Goal: Transaction & Acquisition: Purchase product/service

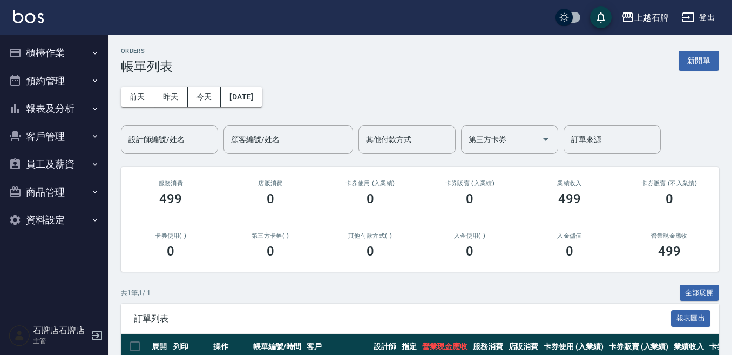
scroll to position [81, 0]
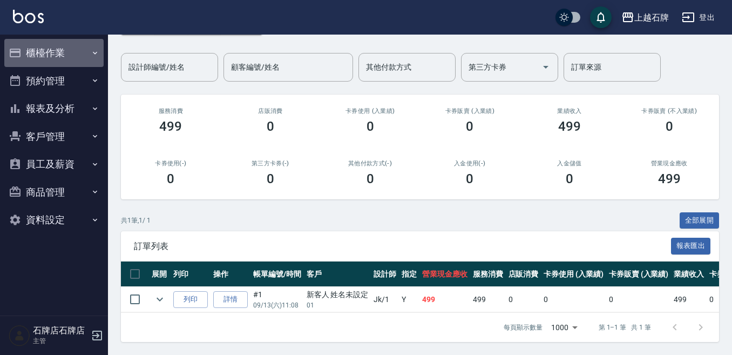
click at [85, 56] on button "櫃檯作業" at bounding box center [53, 53] width 99 height 28
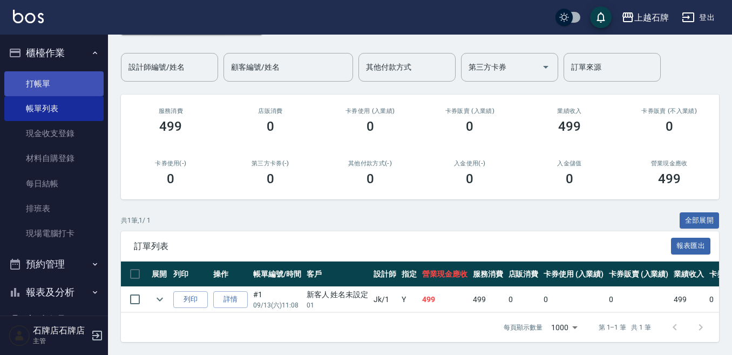
click at [93, 76] on link "打帳單" at bounding box center [53, 83] width 99 height 25
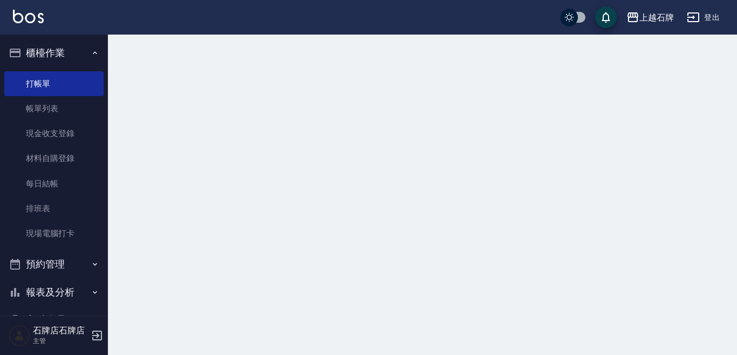
click at [98, 77] on nav "櫃檯作業 打帳單 帳單列表 現金收支登錄 材料自購登錄 每日結帳 排班表 現場電腦打卡 預約管理 預約管理 單日預約紀錄 單週預約紀錄 報表及分析 報表目錄 …" at bounding box center [54, 175] width 108 height 281
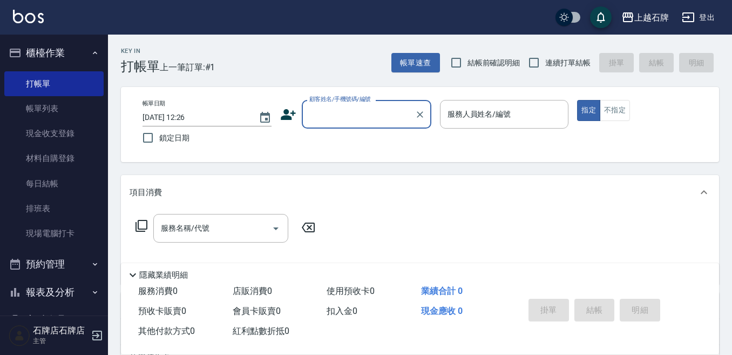
click at [367, 122] on input "顧客姓名/手機號碼/編號" at bounding box center [358, 114] width 104 height 19
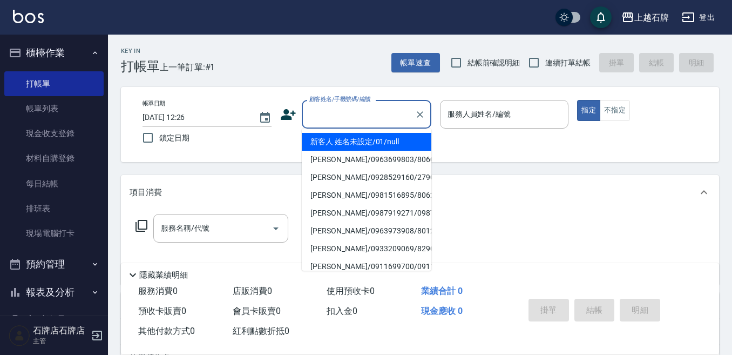
drag, startPoint x: 402, startPoint y: 146, endPoint x: 475, endPoint y: 148, distance: 72.9
click at [403, 146] on li "新客人 姓名未設定/01/null" at bounding box center [367, 142] width 130 height 18
type input "1"
type input "新客人 姓名未設定/01/null"
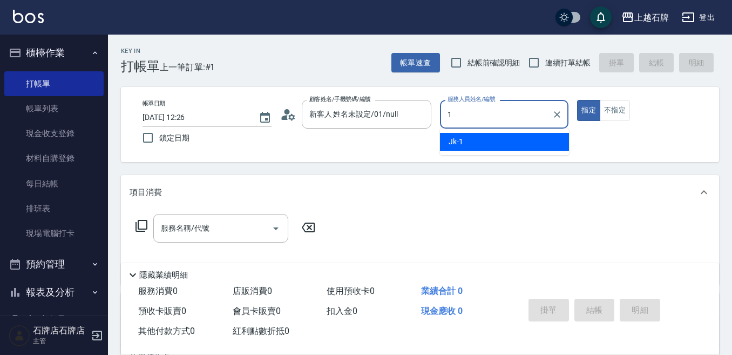
drag, startPoint x: 475, startPoint y: 148, endPoint x: 481, endPoint y: 142, distance: 8.8
click at [477, 146] on div "Jk -1" at bounding box center [504, 142] width 129 height 18
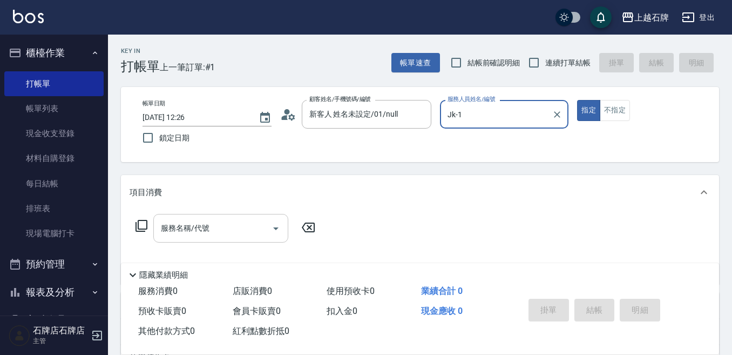
type input "Jk-1"
click at [230, 226] on input "服務名稱/代號" at bounding box center [212, 228] width 109 height 19
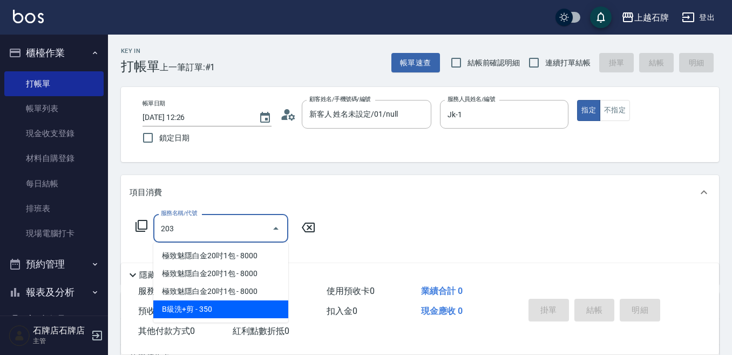
drag, startPoint x: 208, startPoint y: 312, endPoint x: 318, endPoint y: 249, distance: 127.2
click at [220, 306] on span "B級洗+剪 - 350" at bounding box center [220, 309] width 135 height 18
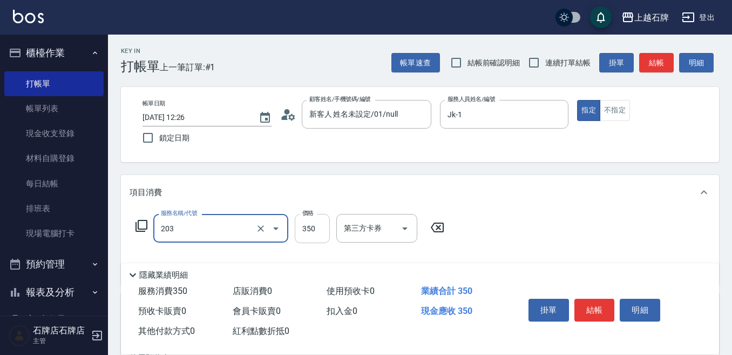
type input "B級洗+剪(203)"
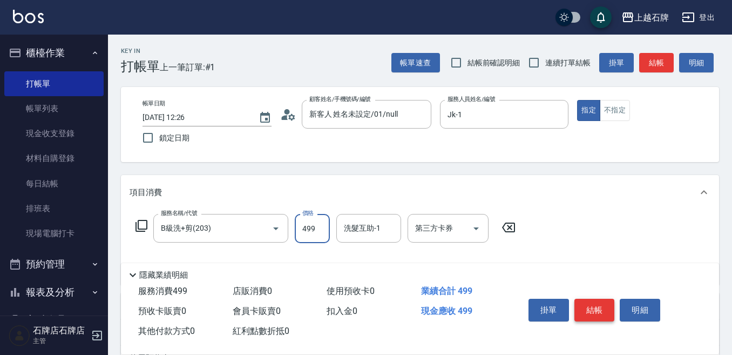
type input "499"
click at [590, 302] on button "結帳" at bounding box center [594, 309] width 40 height 23
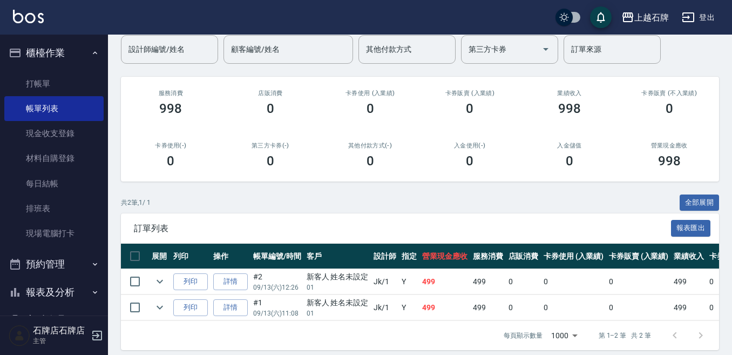
scroll to position [107, 0]
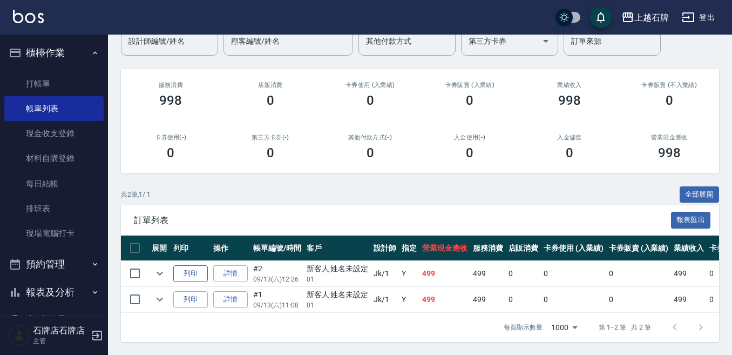
click at [201, 269] on button "列印" at bounding box center [190, 273] width 35 height 17
drag, startPoint x: 62, startPoint y: 85, endPoint x: 68, endPoint y: 83, distance: 6.7
click at [62, 85] on link "打帳單" at bounding box center [53, 83] width 99 height 25
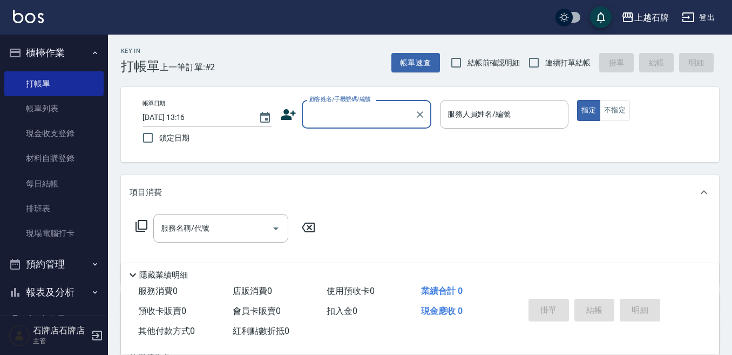
click at [385, 119] on input "顧客姓名/手機號碼/編號" at bounding box center [358, 114] width 104 height 19
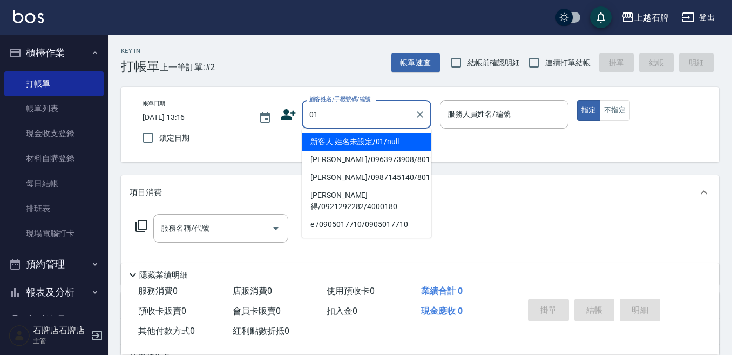
type input "新客人 姓名未設定/01/null"
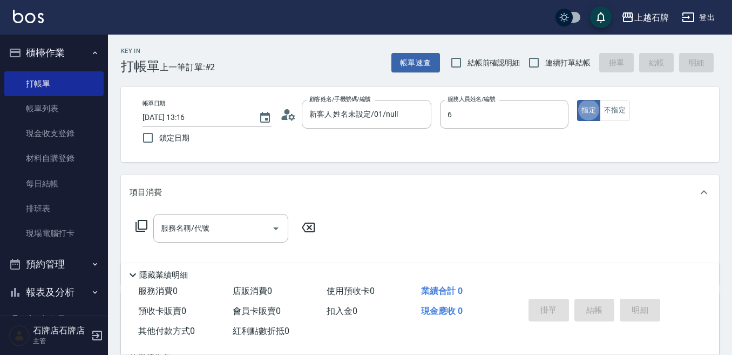
type input "ViVi-6"
type button "true"
click at [139, 222] on icon at bounding box center [141, 226] width 12 height 12
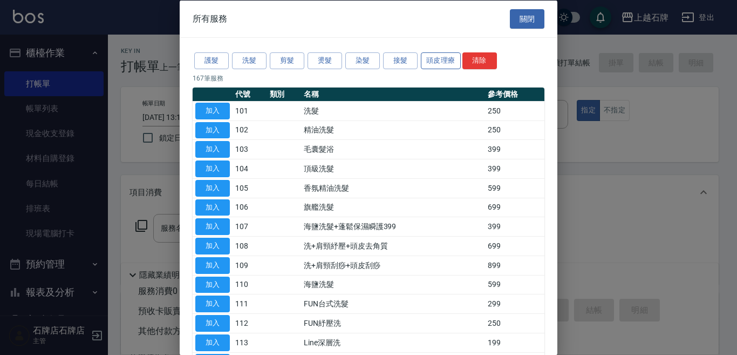
click at [442, 65] on button "頭皮理療" at bounding box center [441, 60] width 40 height 17
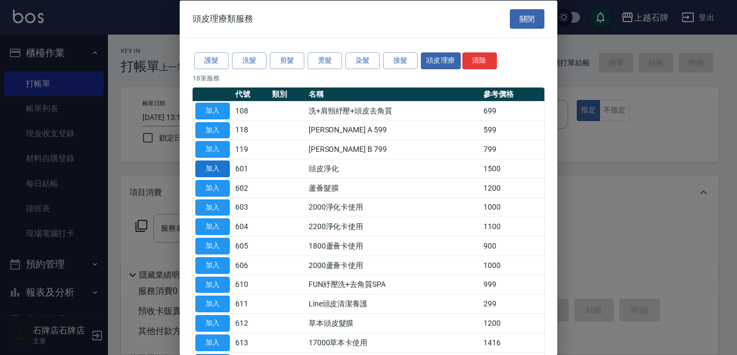
click at [218, 165] on button "加入" at bounding box center [212, 168] width 35 height 17
type input "頭皮淨化(601)"
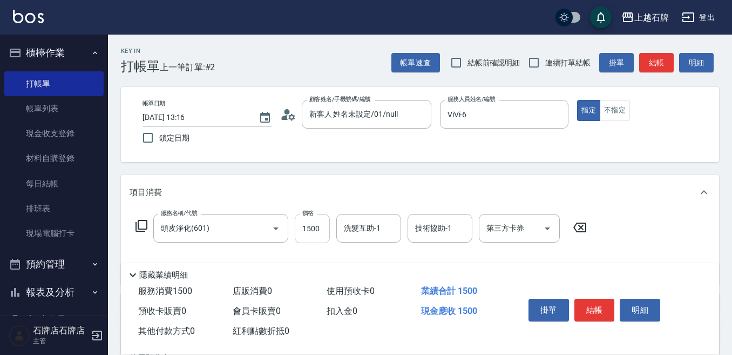
click at [320, 232] on input "1500" at bounding box center [312, 228] width 35 height 29
type input "1600"
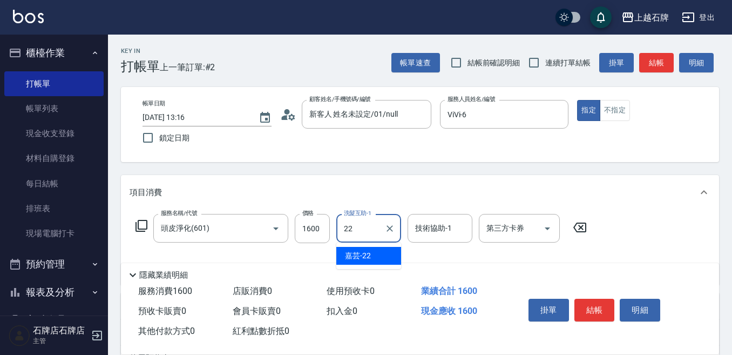
type input "嘉芸-22"
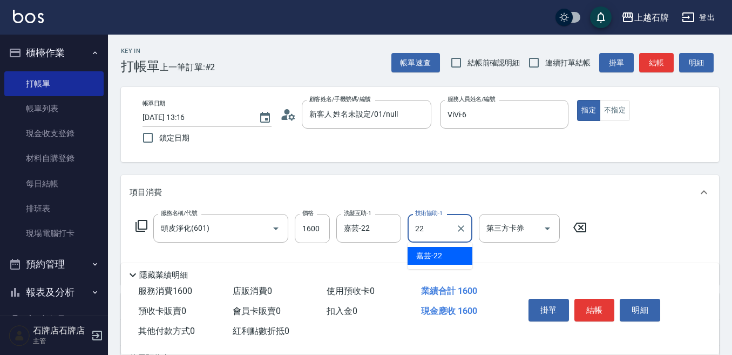
type input "嘉芸-22"
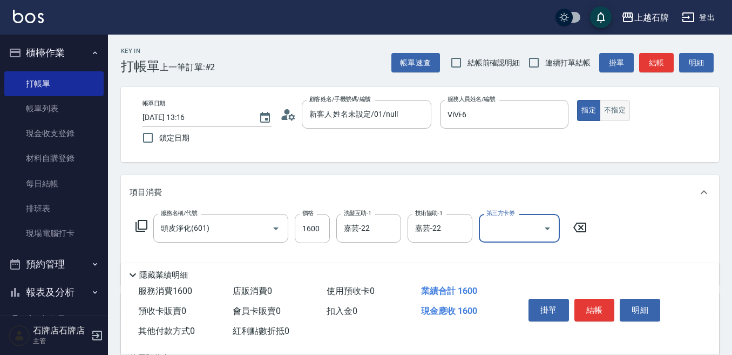
click at [621, 109] on button "不指定" at bounding box center [614, 110] width 30 height 21
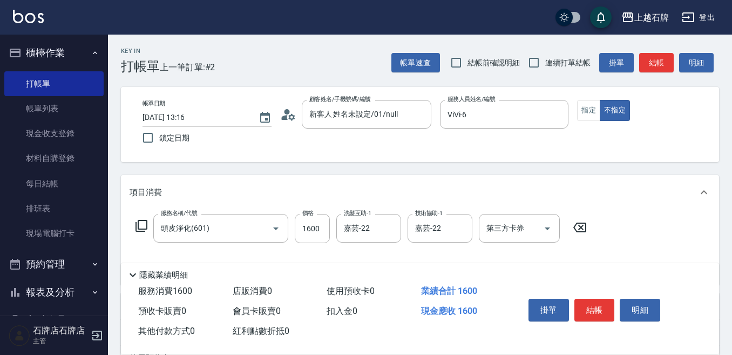
click at [660, 52] on div "帳單速查 結帳前確認明細 連續打單結帳 掛單 結帳 明細" at bounding box center [555, 62] width 328 height 23
click at [657, 57] on button "結帳" at bounding box center [656, 63] width 35 height 20
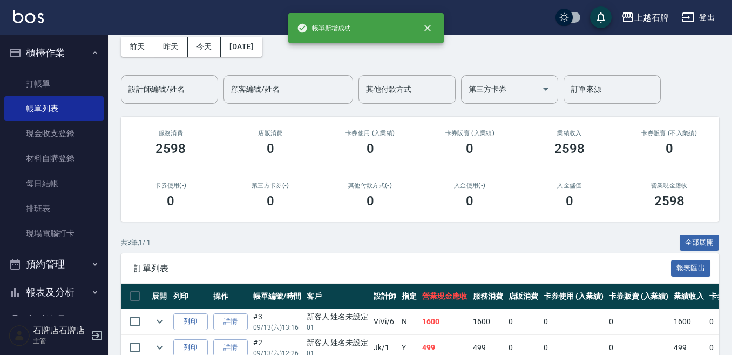
scroll to position [108, 0]
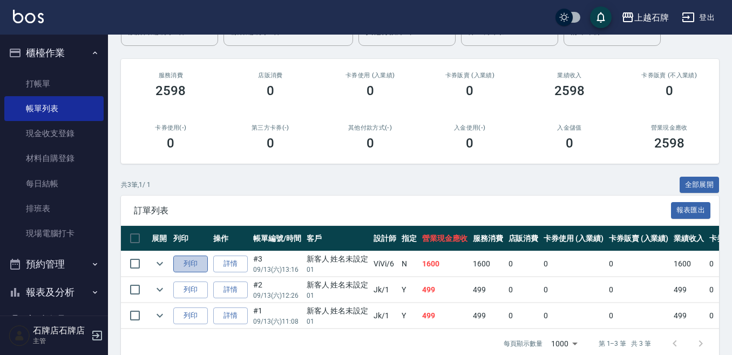
click at [186, 258] on button "列印" at bounding box center [190, 263] width 35 height 17
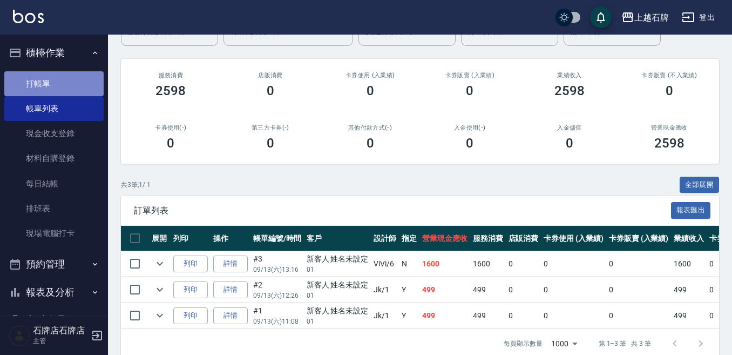
click at [82, 92] on link "打帳單" at bounding box center [53, 83] width 99 height 25
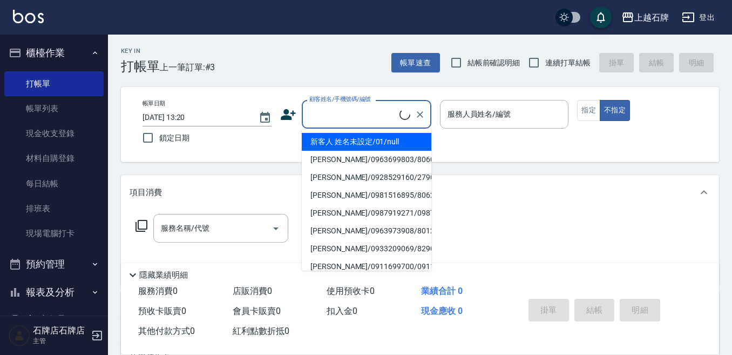
drag, startPoint x: 342, startPoint y: 105, endPoint x: 357, endPoint y: 108, distance: 15.5
click at [342, 105] on input "顧客姓名/手機號碼/編號" at bounding box center [352, 114] width 93 height 19
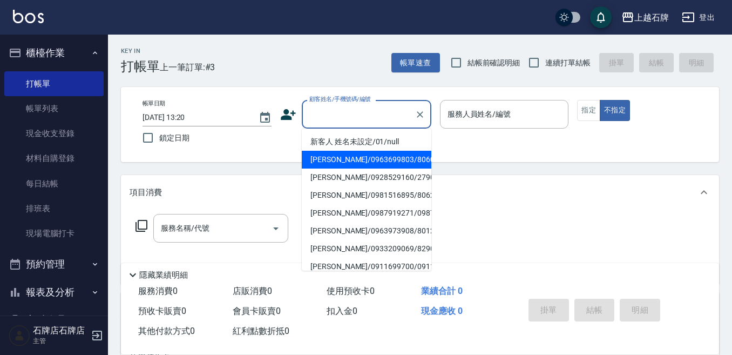
click at [401, 160] on li "[PERSON_NAME]/0963699803/8060" at bounding box center [367, 160] width 130 height 18
type input "[PERSON_NAME]/0963699803/8060"
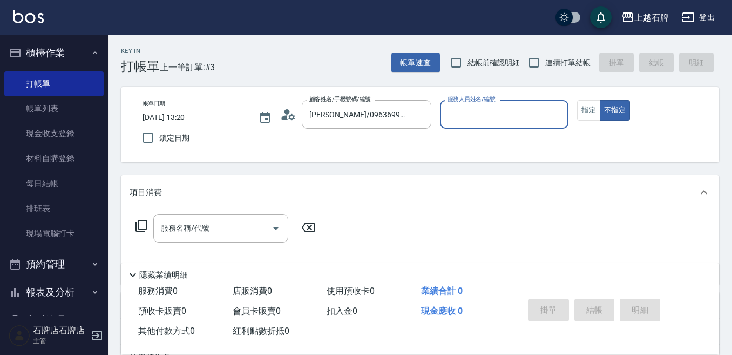
type input "Jk-1"
click at [420, 109] on icon "Clear" at bounding box center [419, 114] width 11 height 11
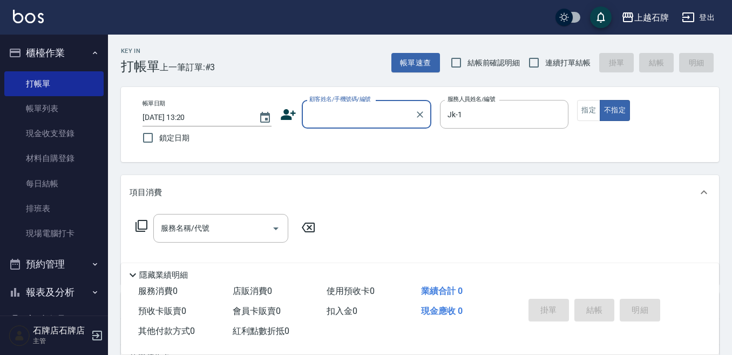
click at [370, 122] on input "顧客姓名/手機號碼/編號" at bounding box center [358, 114] width 104 height 19
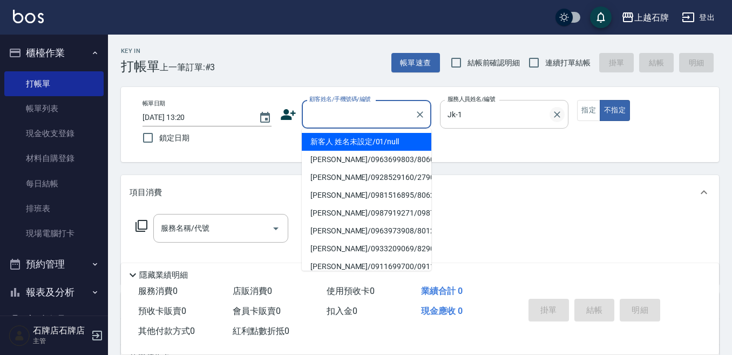
drag, startPoint x: 372, startPoint y: 139, endPoint x: 557, endPoint y: 115, distance: 186.6
click at [379, 140] on li "新客人 姓名未設定/01/null" at bounding box center [367, 142] width 130 height 18
type input "新客人 姓名未設定/01/null"
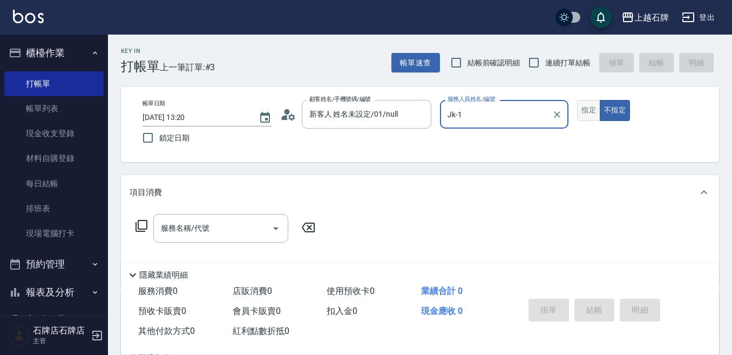
click at [585, 114] on button "指定" at bounding box center [588, 110] width 23 height 21
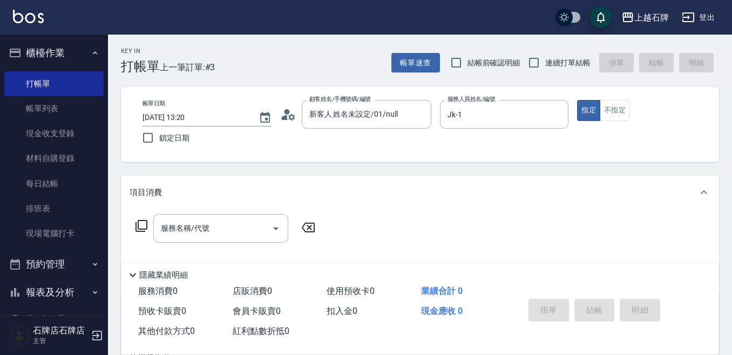
click at [179, 223] on div "服務名稱/代號 服務名稱/代號" at bounding box center [220, 228] width 135 height 29
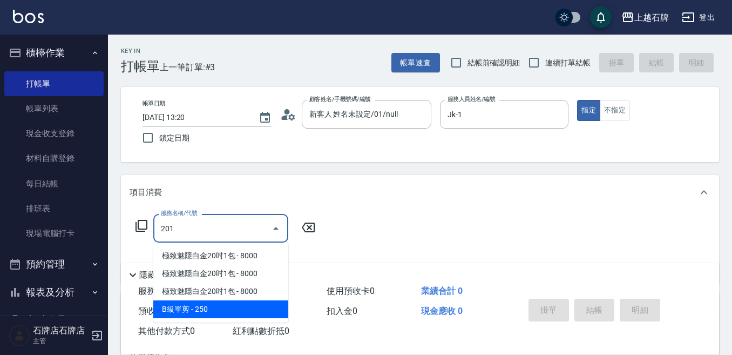
drag, startPoint x: 209, startPoint y: 308, endPoint x: 291, endPoint y: 257, distance: 96.4
click at [213, 306] on span "B級單剪 - 250" at bounding box center [220, 309] width 135 height 18
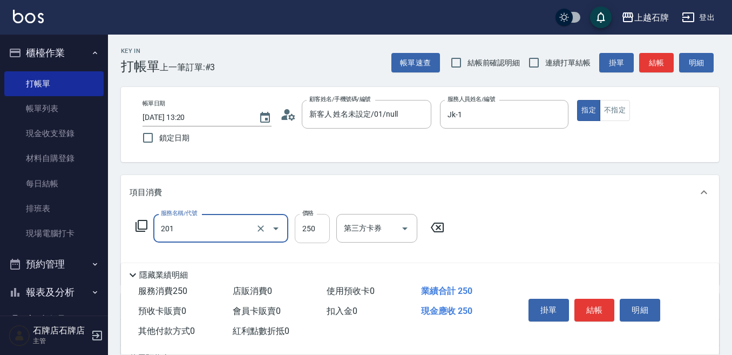
type input "B級單剪(201)"
click at [321, 229] on input "250" at bounding box center [312, 228] width 35 height 29
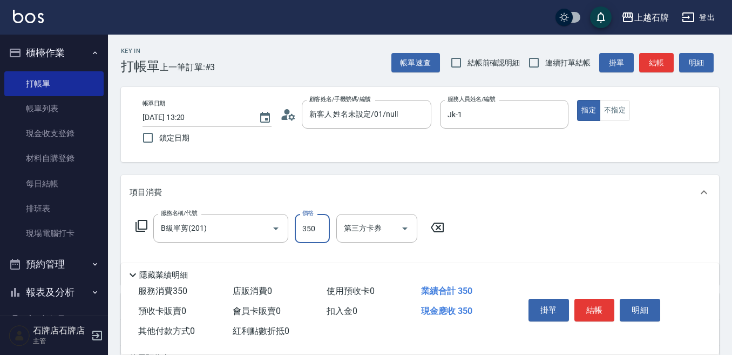
type input "350"
click at [590, 298] on button "結帳" at bounding box center [594, 309] width 40 height 23
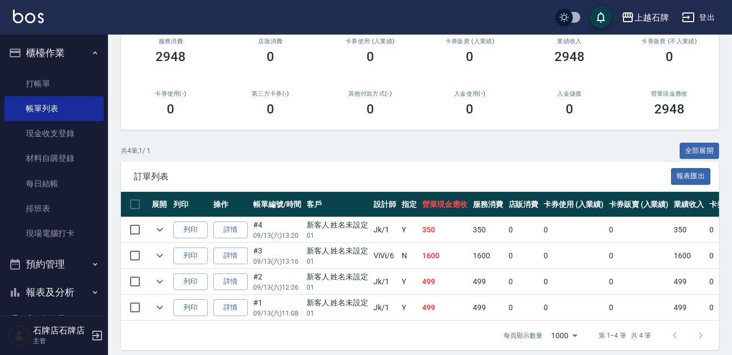
scroll to position [159, 0]
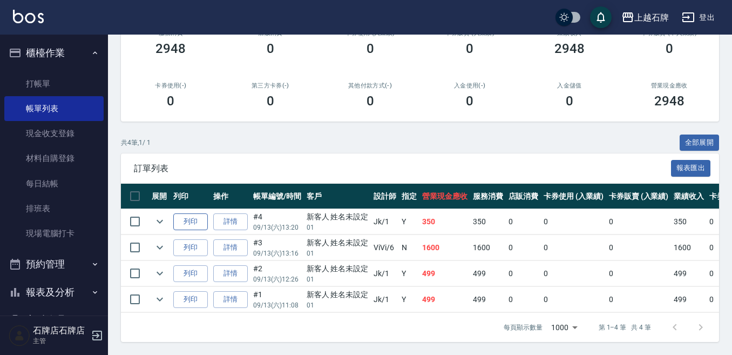
click at [199, 213] on button "列印" at bounding box center [190, 221] width 35 height 17
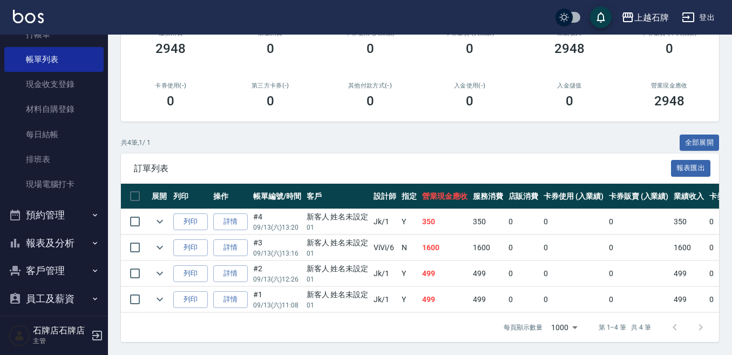
scroll to position [114, 0]
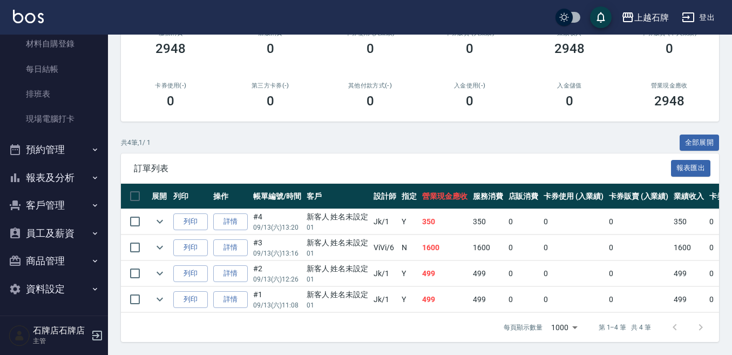
click at [57, 188] on button "報表及分析" at bounding box center [53, 177] width 99 height 28
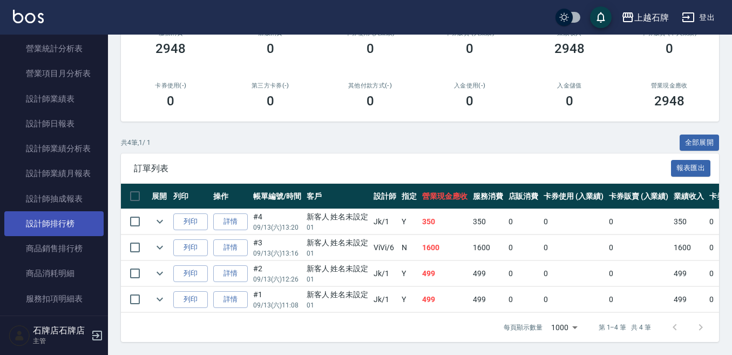
scroll to position [600, 0]
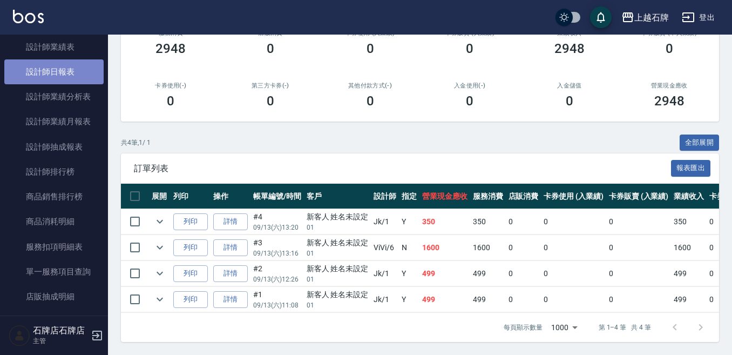
click at [86, 70] on link "設計師日報表" at bounding box center [53, 71] width 99 height 25
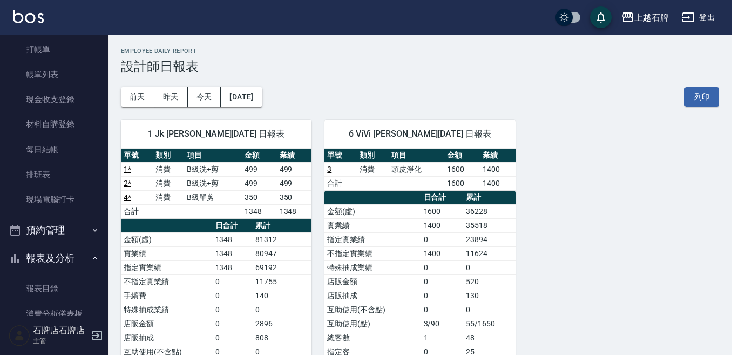
scroll to position [6, 0]
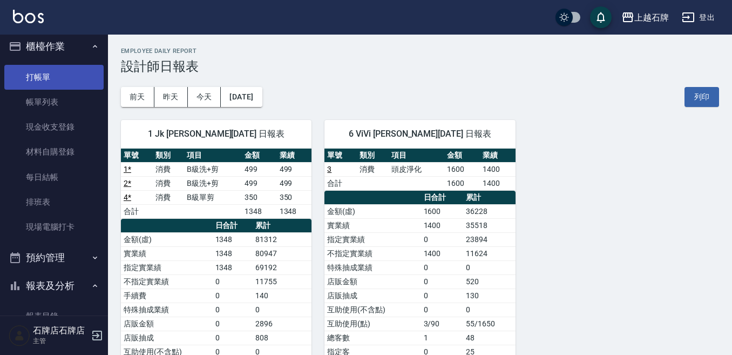
click at [60, 81] on link "打帳單" at bounding box center [53, 77] width 99 height 25
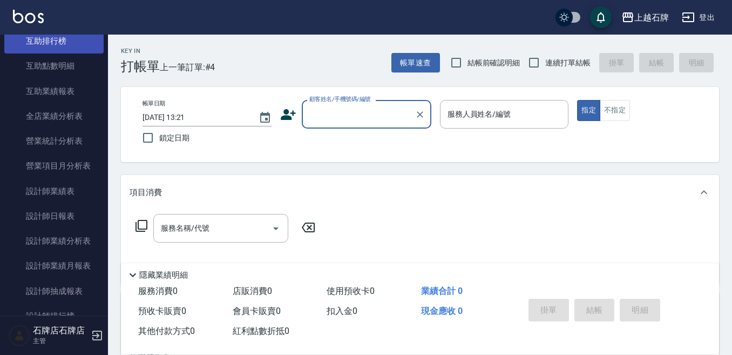
scroll to position [492, 0]
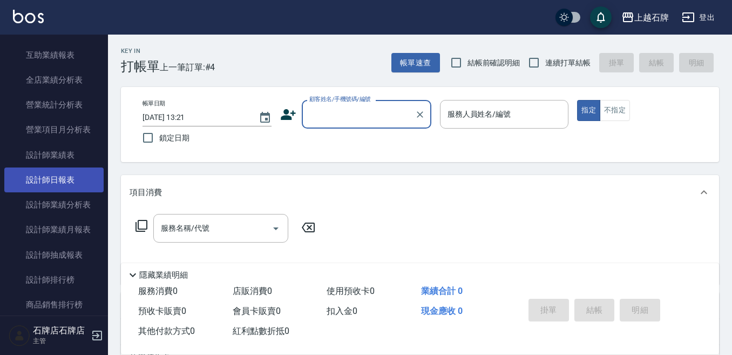
click at [70, 173] on link "設計師日報表" at bounding box center [53, 179] width 99 height 25
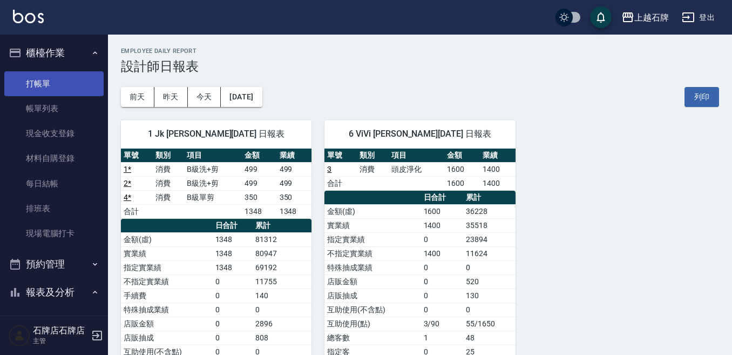
click at [45, 76] on link "打帳單" at bounding box center [53, 83] width 99 height 25
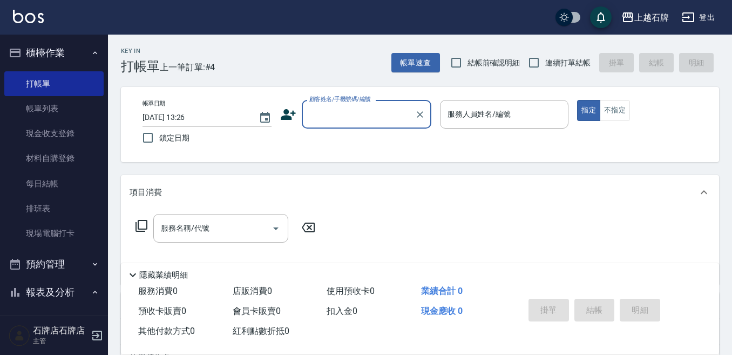
click at [331, 64] on div "Key In 打帳單 上一筆訂單:#4 帳單速查 結帳前確認明細 連續打單結帳 掛單 結帳 明細" at bounding box center [413, 54] width 611 height 39
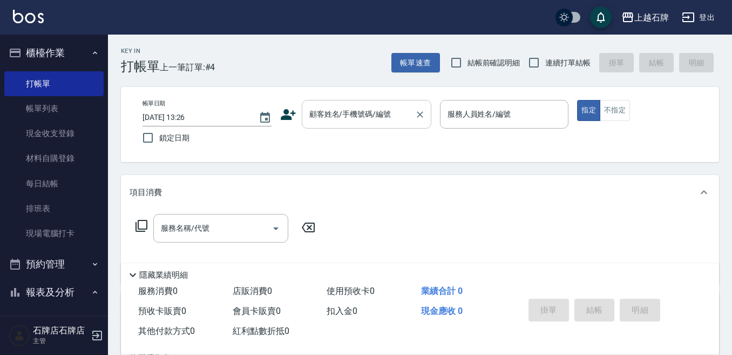
click at [385, 110] on input "顧客姓名/手機號碼/編號" at bounding box center [358, 114] width 104 height 19
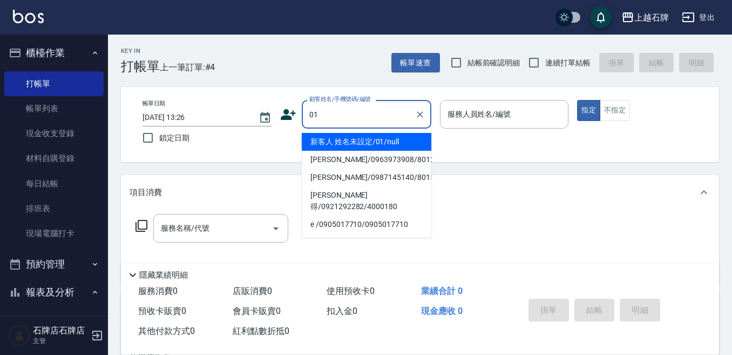
type input "01"
type input "6"
type input "新客人 姓名未設定/01/null"
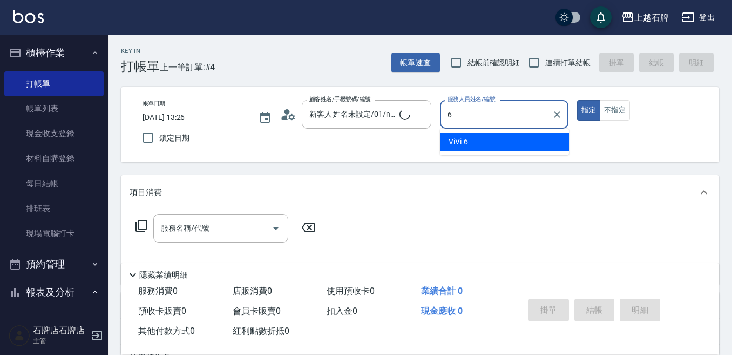
type input "ViVi-6"
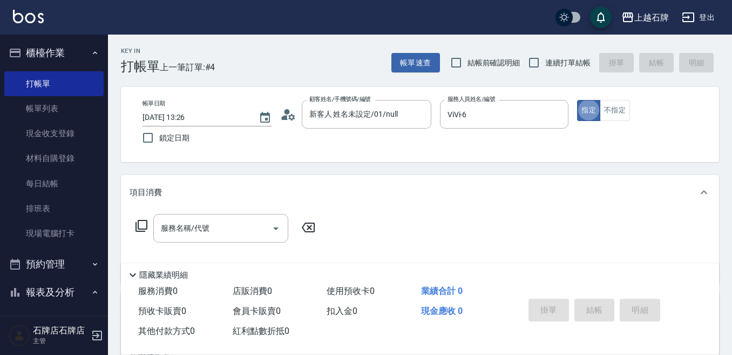
type button "true"
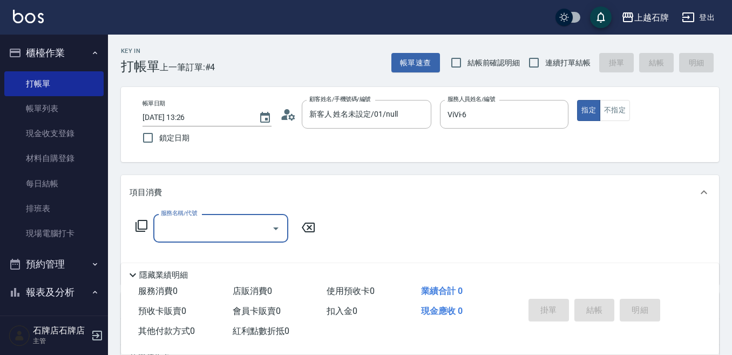
type input "1"
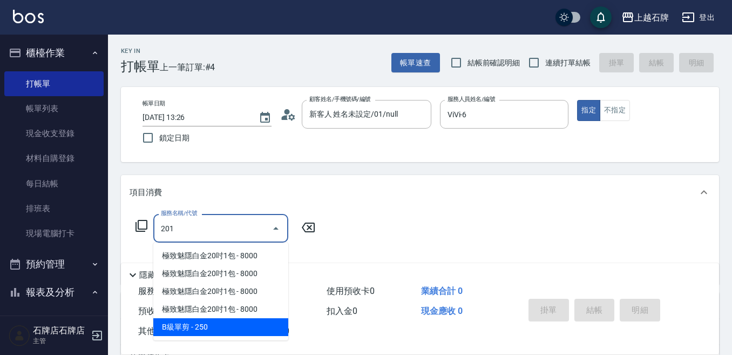
type input "B級單剪(201)"
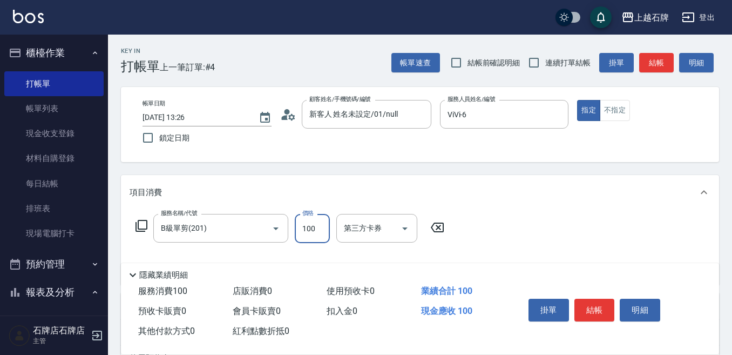
type input "100"
click at [665, 66] on button "結帳" at bounding box center [656, 63] width 35 height 20
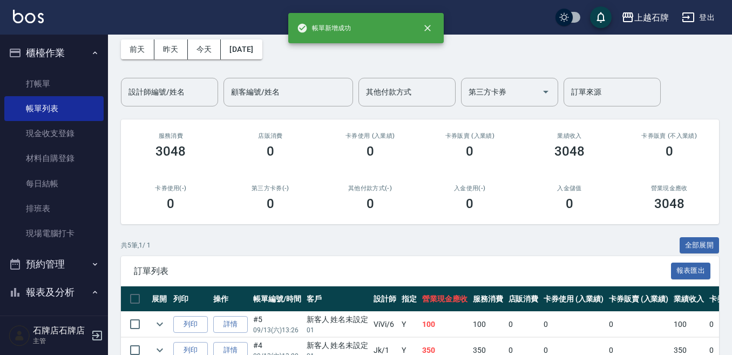
scroll to position [162, 0]
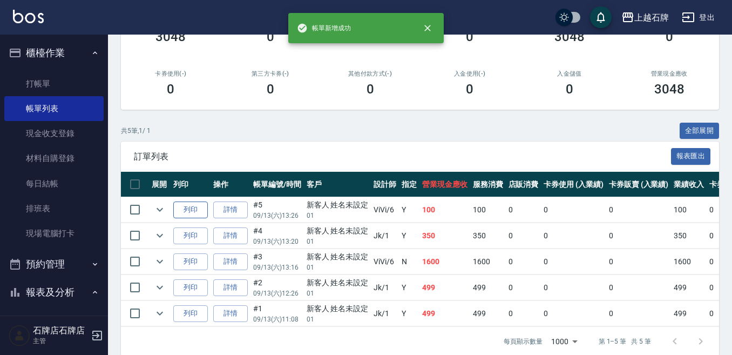
click at [195, 209] on button "列印" at bounding box center [190, 209] width 35 height 17
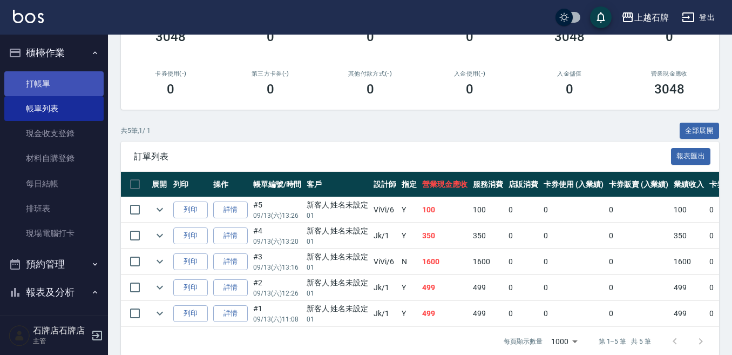
click at [79, 84] on link "打帳單" at bounding box center [53, 83] width 99 height 25
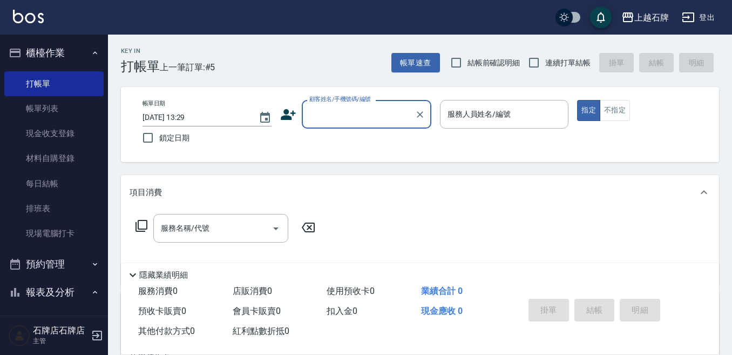
click at [359, 102] on label "顧客姓名/手機號碼/編號" at bounding box center [340, 99] width 62 height 8
click at [359, 105] on input "顧客姓名/手機號碼/編號" at bounding box center [358, 114] width 104 height 19
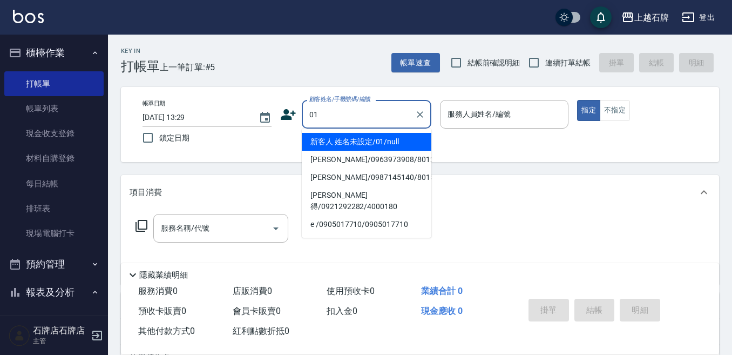
type input "新客人 姓名未設定/01/null"
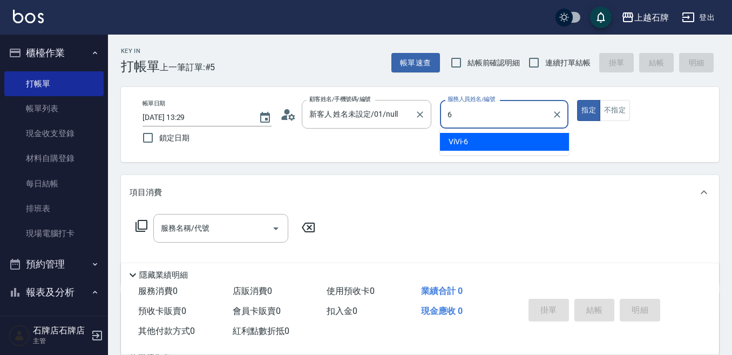
type input "ViVi-6"
type button "true"
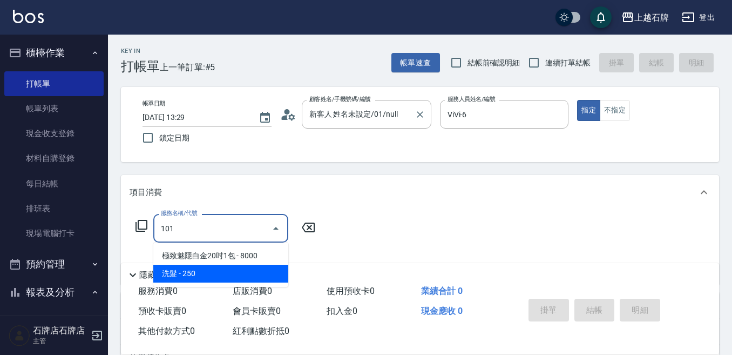
type input "洗髮(101)"
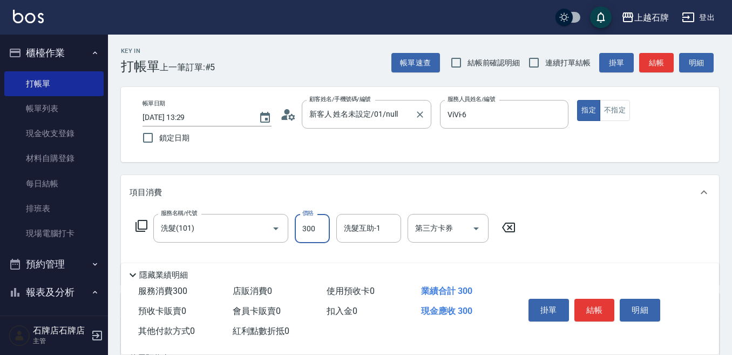
type input "300"
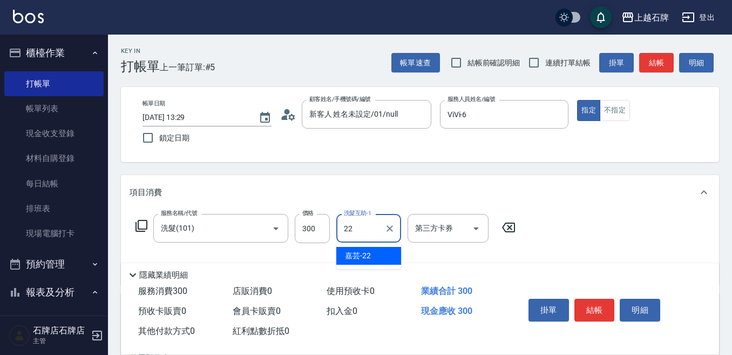
type input "嘉芸-22"
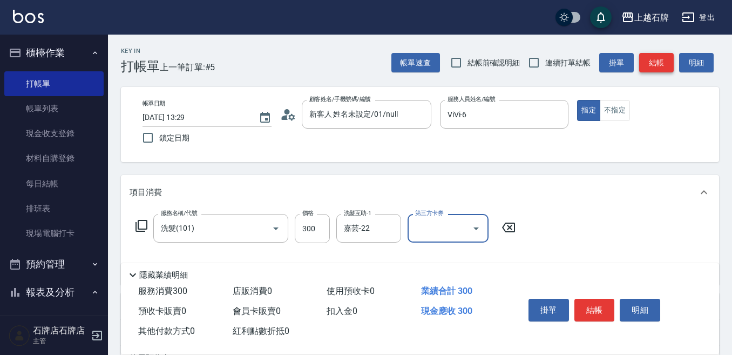
click at [650, 71] on button "結帳" at bounding box center [656, 63] width 35 height 20
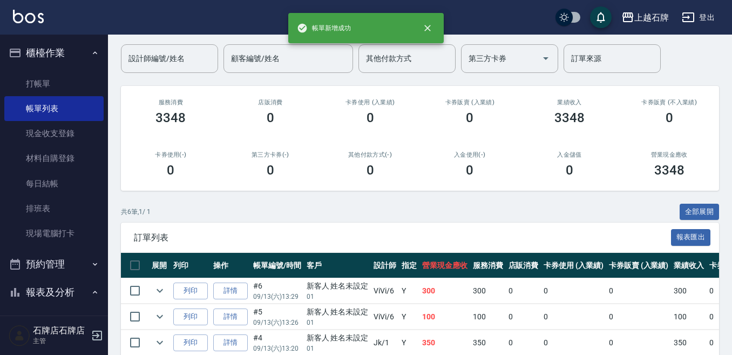
scroll to position [108, 0]
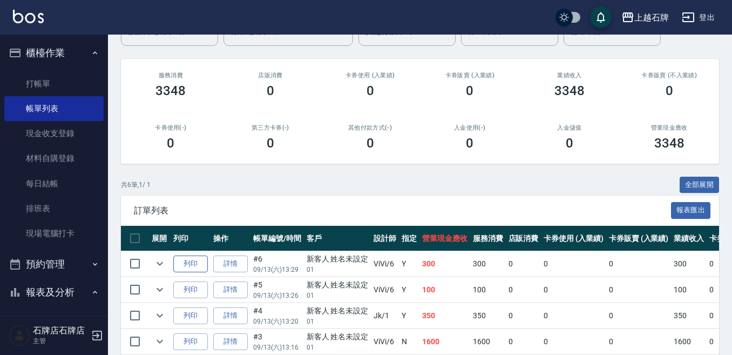
click at [185, 261] on button "列印" at bounding box center [190, 263] width 35 height 17
click at [73, 80] on link "打帳單" at bounding box center [53, 83] width 99 height 25
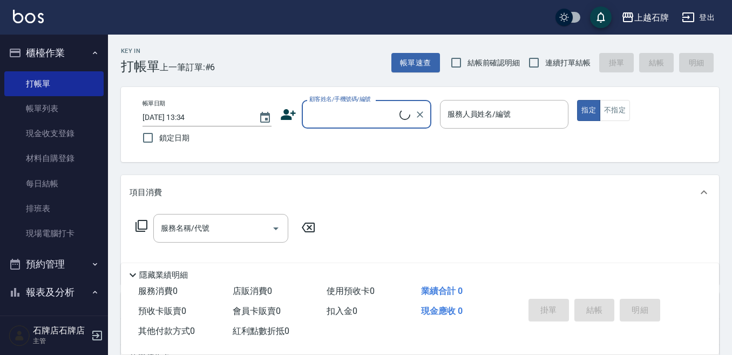
click at [343, 117] on input "顧客姓名/手機號碼/編號" at bounding box center [352, 114] width 93 height 19
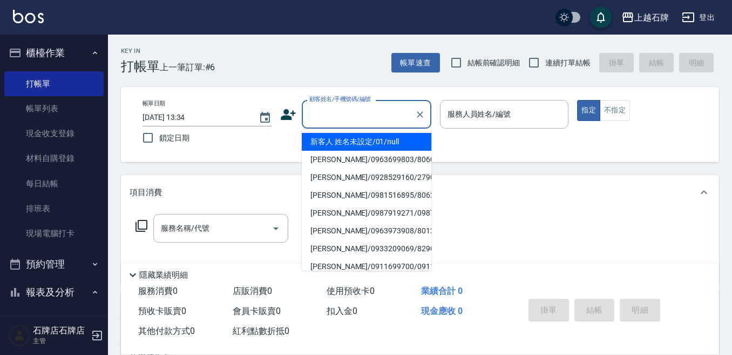
click at [353, 142] on li "新客人 姓名未設定/01/null" at bounding box center [367, 142] width 130 height 18
type input "新客人 姓名未設定/01/null"
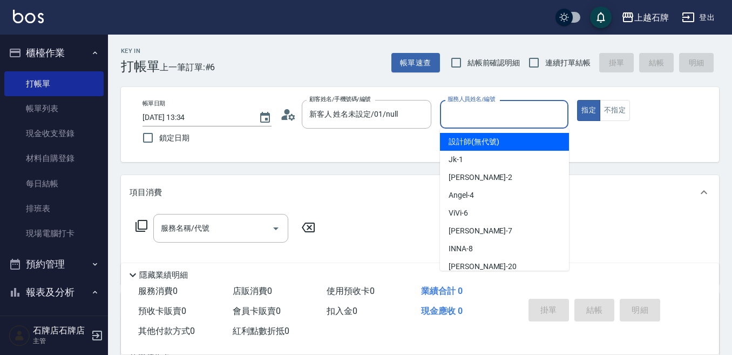
drag, startPoint x: 515, startPoint y: 106, endPoint x: 501, endPoint y: 180, distance: 75.1
click at [515, 108] on input "服務人員姓名/編號" at bounding box center [504, 114] width 119 height 19
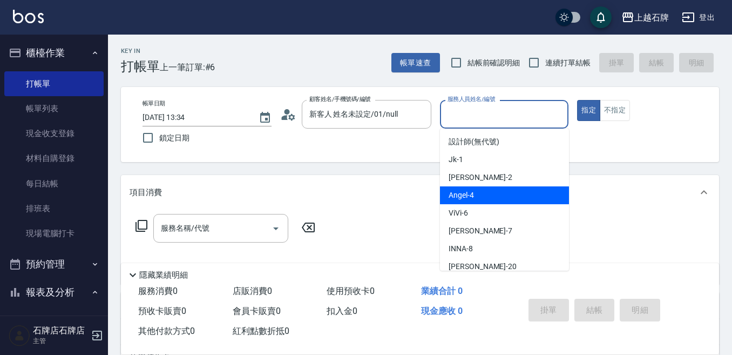
drag, startPoint x: 479, startPoint y: 192, endPoint x: 337, endPoint y: 203, distance: 142.9
click at [477, 192] on div "[PERSON_NAME] -4" at bounding box center [504, 195] width 129 height 18
type input "[PERSON_NAME]-4"
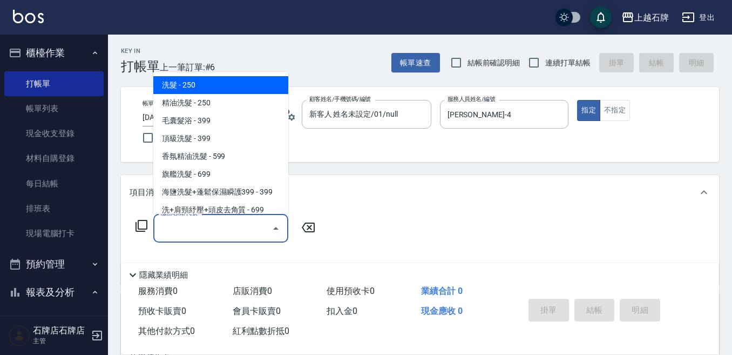
click at [242, 224] on input "服務名稱/代號" at bounding box center [212, 228] width 109 height 19
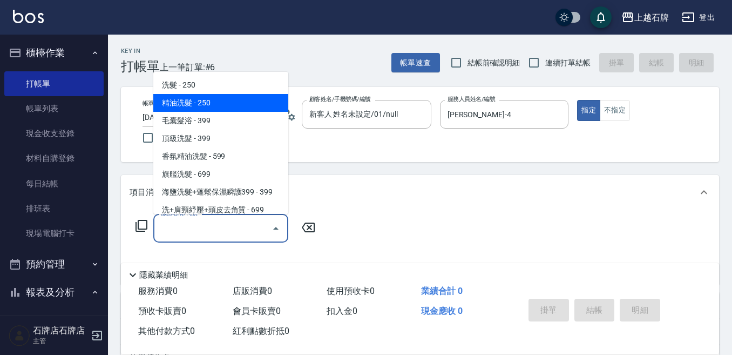
drag, startPoint x: 233, startPoint y: 104, endPoint x: 402, endPoint y: 64, distance: 173.6
click at [235, 100] on span "精油洗髮 - 250" at bounding box center [220, 103] width 135 height 18
type input "精油洗髮(102)"
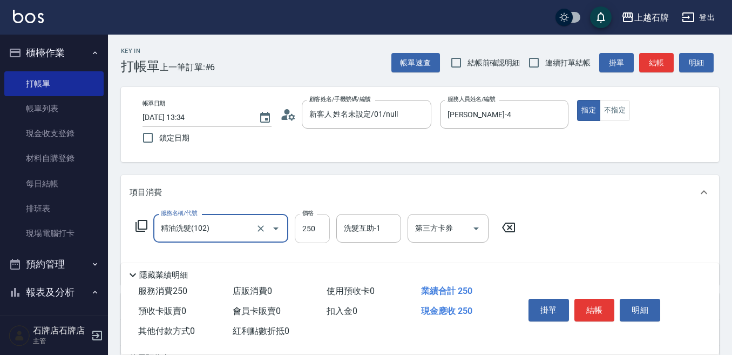
click at [308, 233] on input "250" at bounding box center [312, 228] width 35 height 29
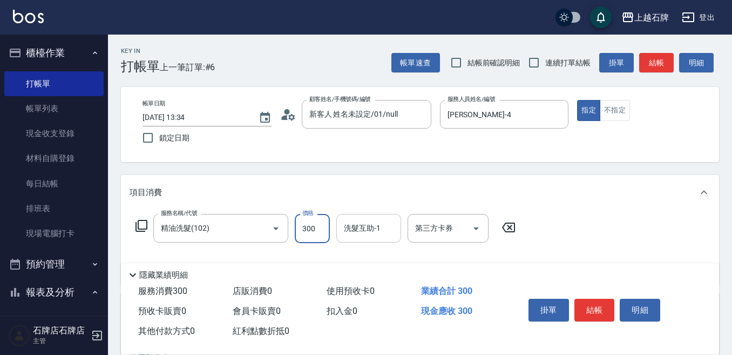
type input "300"
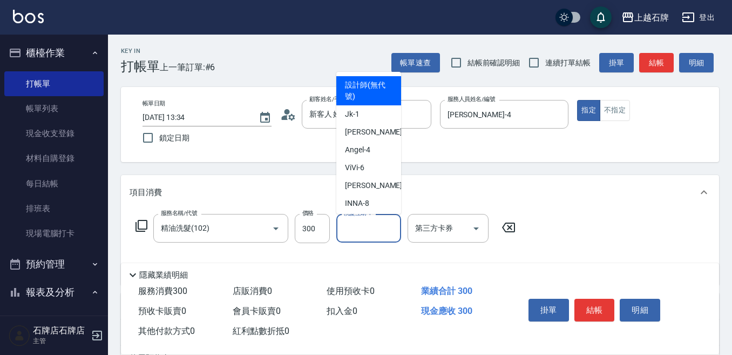
click at [366, 235] on input "洗髮互助-1" at bounding box center [368, 228] width 55 height 19
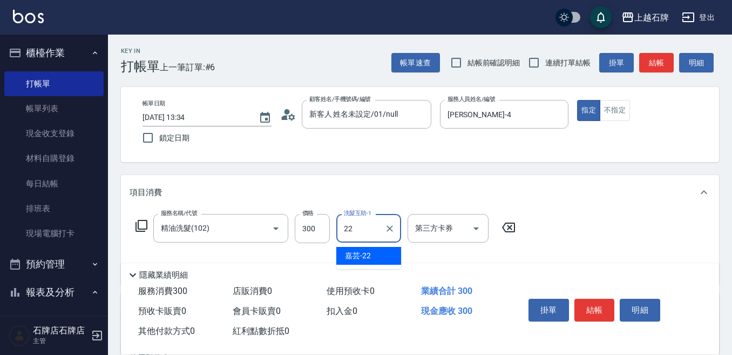
click at [370, 255] on span "嘉芸 -22" at bounding box center [358, 255] width 26 height 11
type input "嘉芸-22"
click at [622, 110] on button "不指定" at bounding box center [614, 110] width 30 height 21
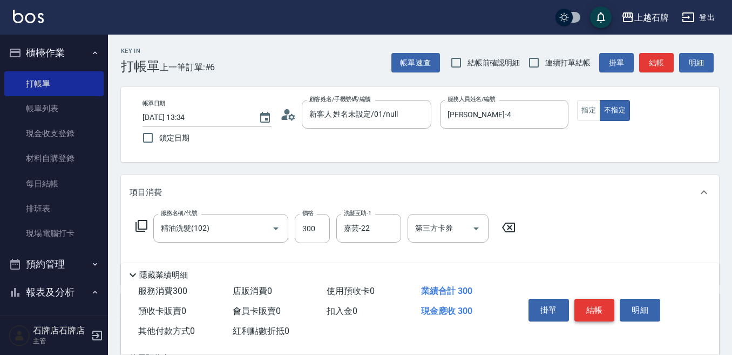
click at [594, 304] on button "結帳" at bounding box center [594, 309] width 40 height 23
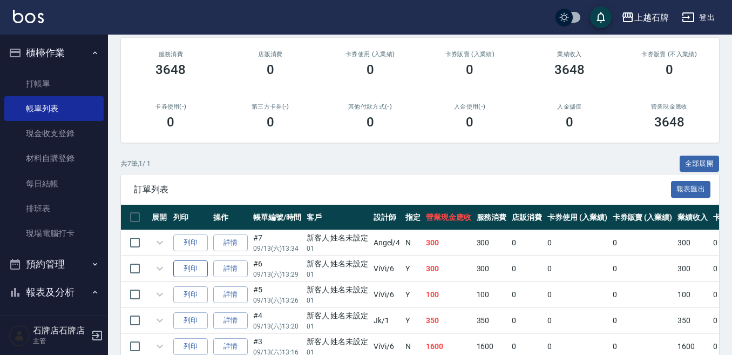
scroll to position [162, 0]
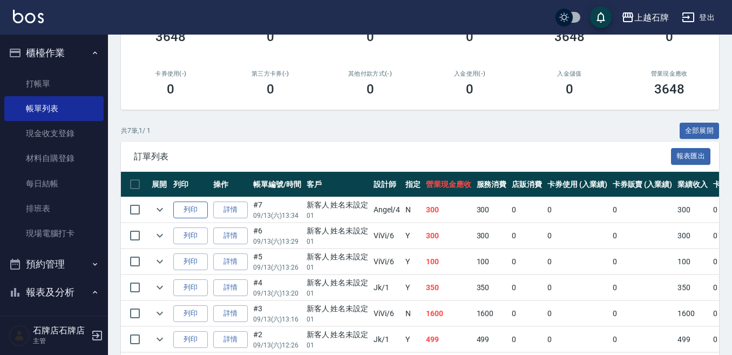
click at [184, 210] on button "列印" at bounding box center [190, 209] width 35 height 17
